Goal: Task Accomplishment & Management: Manage account settings

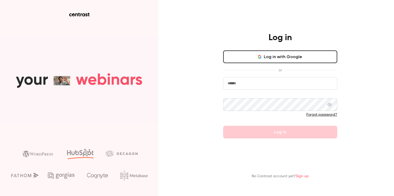
click at [274, 55] on button "Log in with Google" at bounding box center [280, 56] width 114 height 13
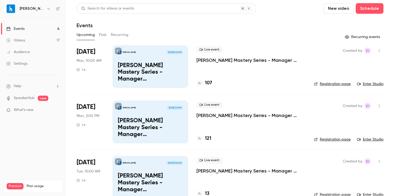
click at [133, 66] on p "[PERSON_NAME] Mastery Series - Manager Schedules_October 20 Session 1" at bounding box center [150, 72] width 65 height 20
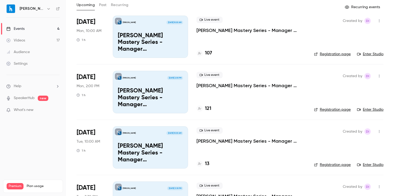
scroll to position [21, 0]
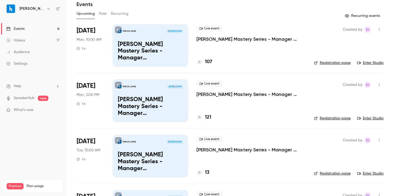
click at [155, 90] on div "[PERSON_NAME] [DATE] 2:00 PM [PERSON_NAME] Mastery Series - Manager Schedules_O…" at bounding box center [150, 101] width 75 height 42
